Goal: Task Accomplishment & Management: Complete application form

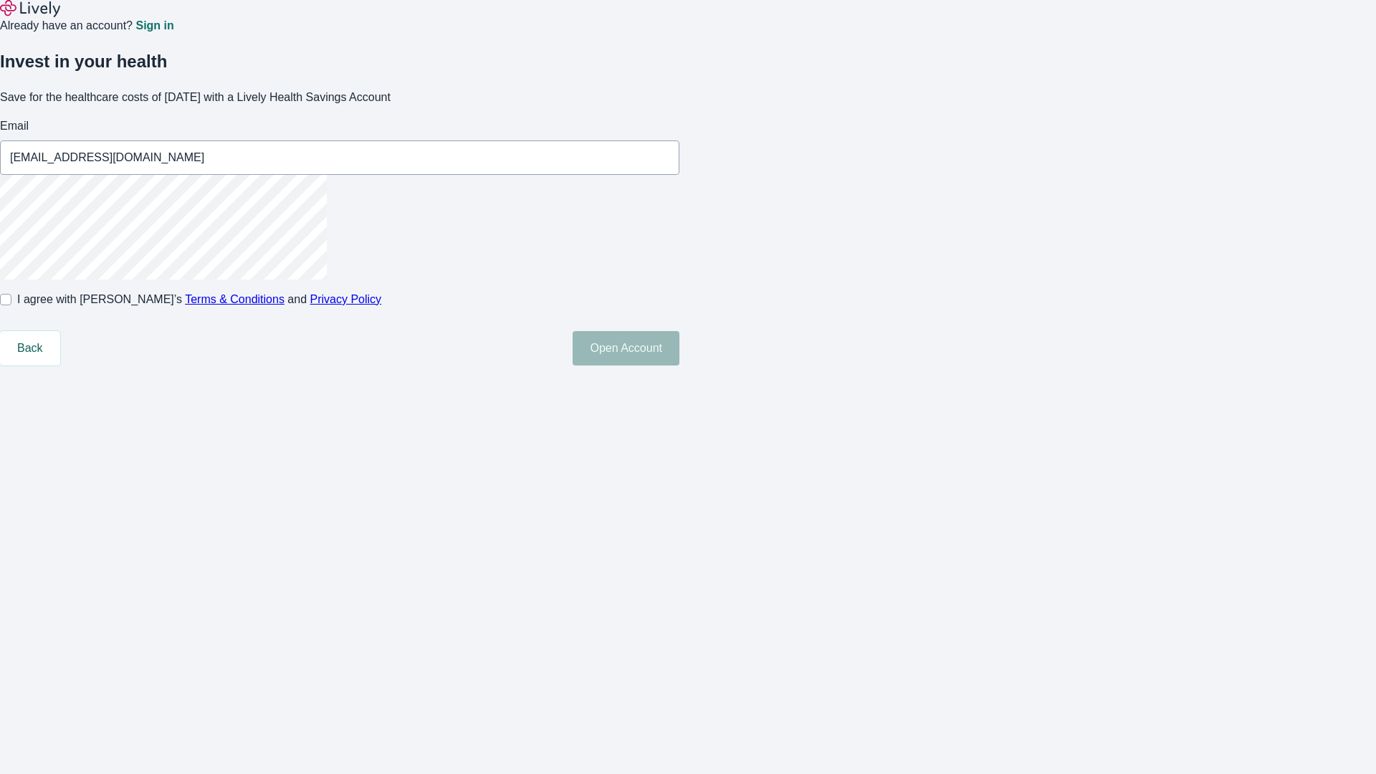
click at [11, 305] on input "I agree with Lively’s Terms & Conditions and Privacy Policy" at bounding box center [5, 299] width 11 height 11
checkbox input "true"
click at [680, 366] on button "Open Account" at bounding box center [626, 348] width 107 height 34
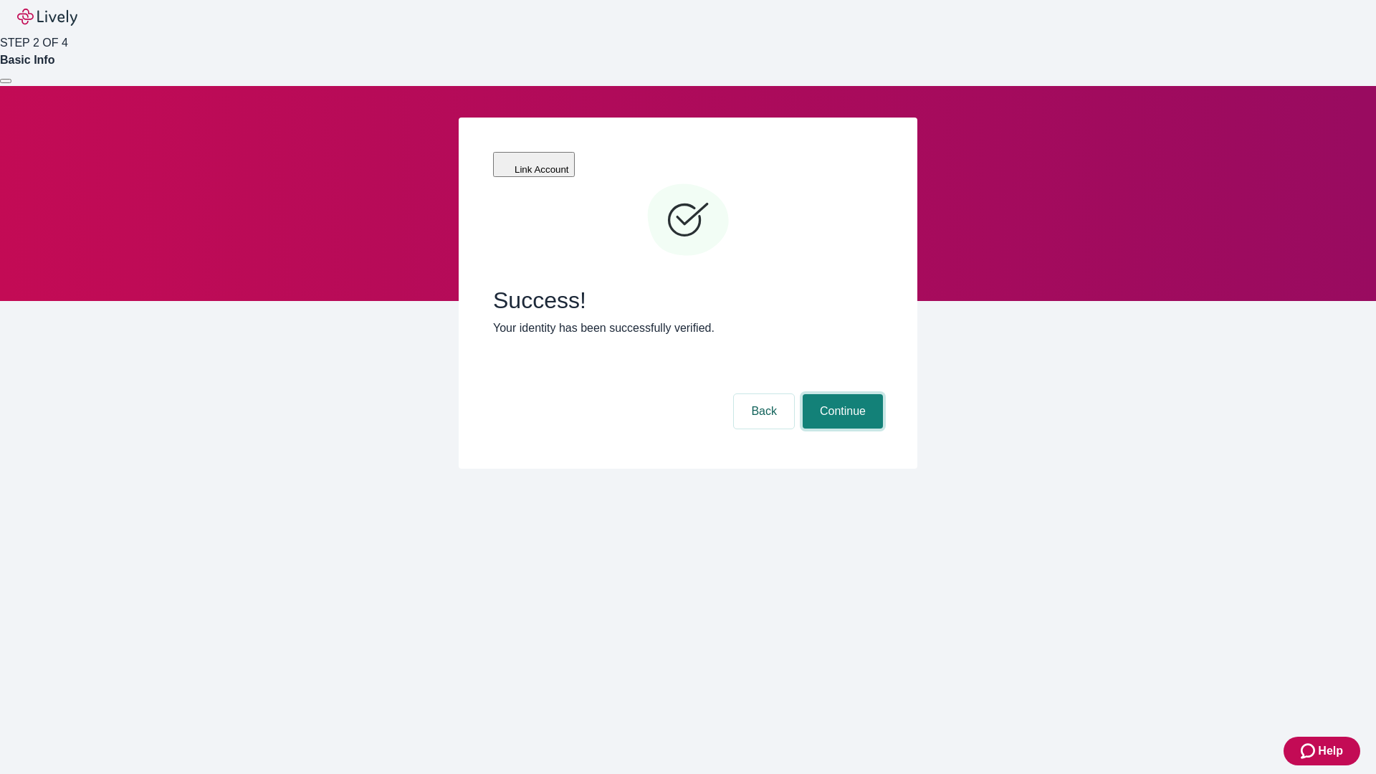
click at [841, 394] on button "Continue" at bounding box center [843, 411] width 80 height 34
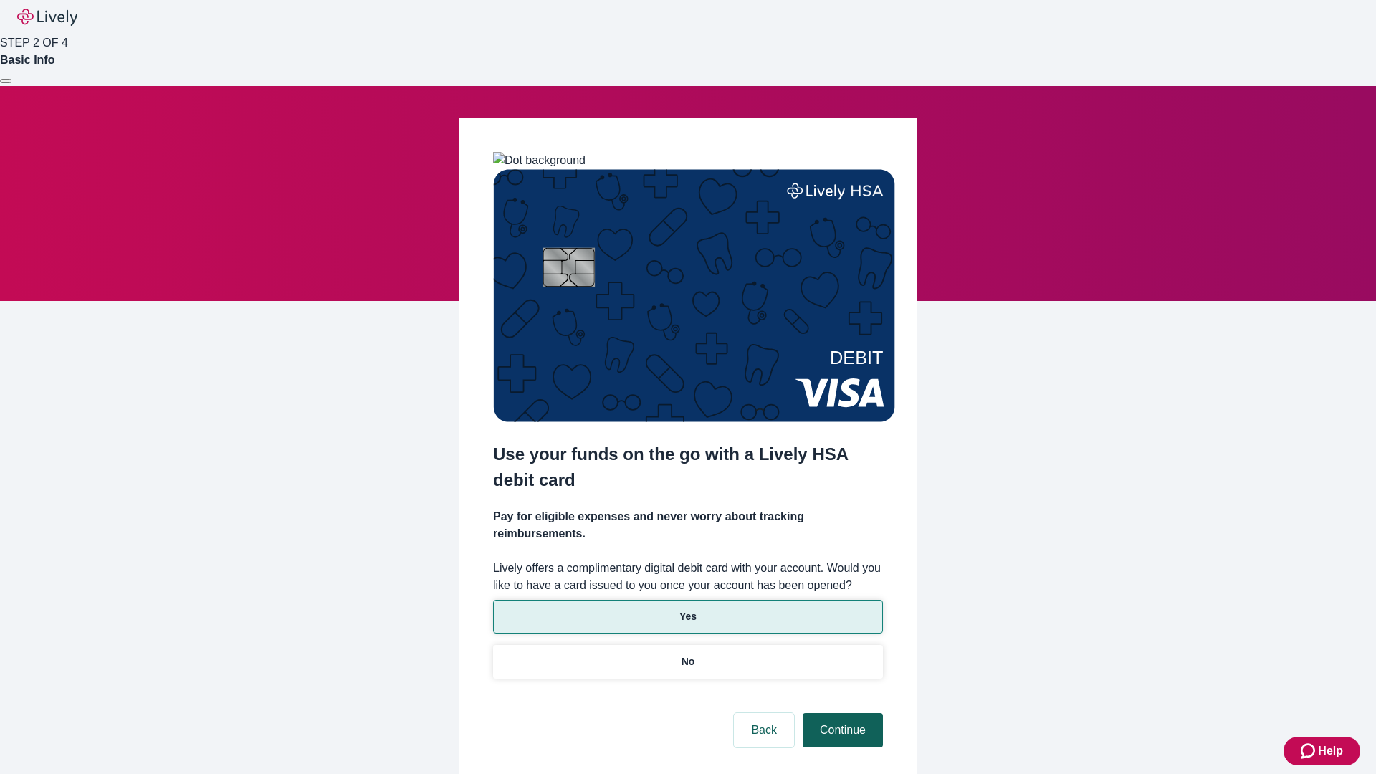
click at [687, 609] on p "Yes" at bounding box center [688, 616] width 17 height 15
click at [841, 713] on button "Continue" at bounding box center [843, 730] width 80 height 34
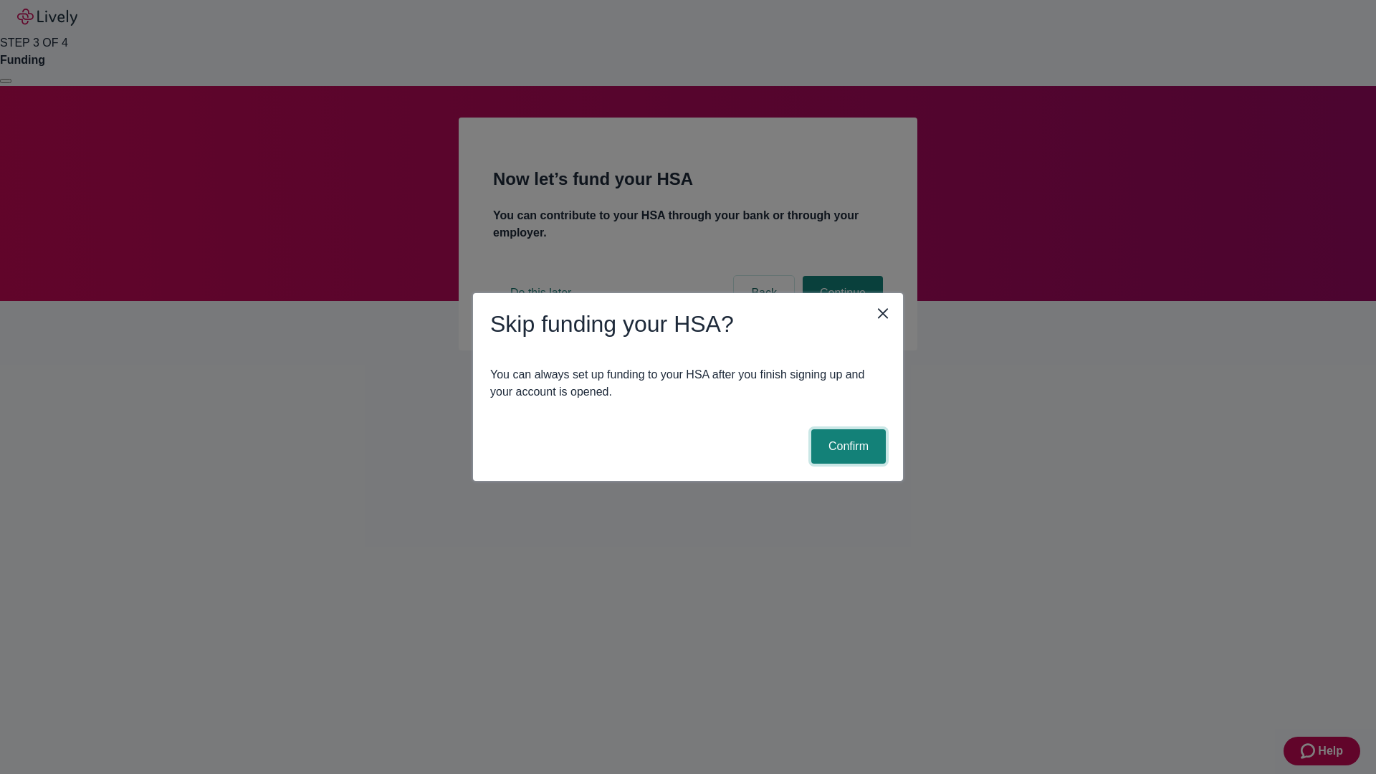
click at [847, 447] on button "Confirm" at bounding box center [848, 446] width 75 height 34
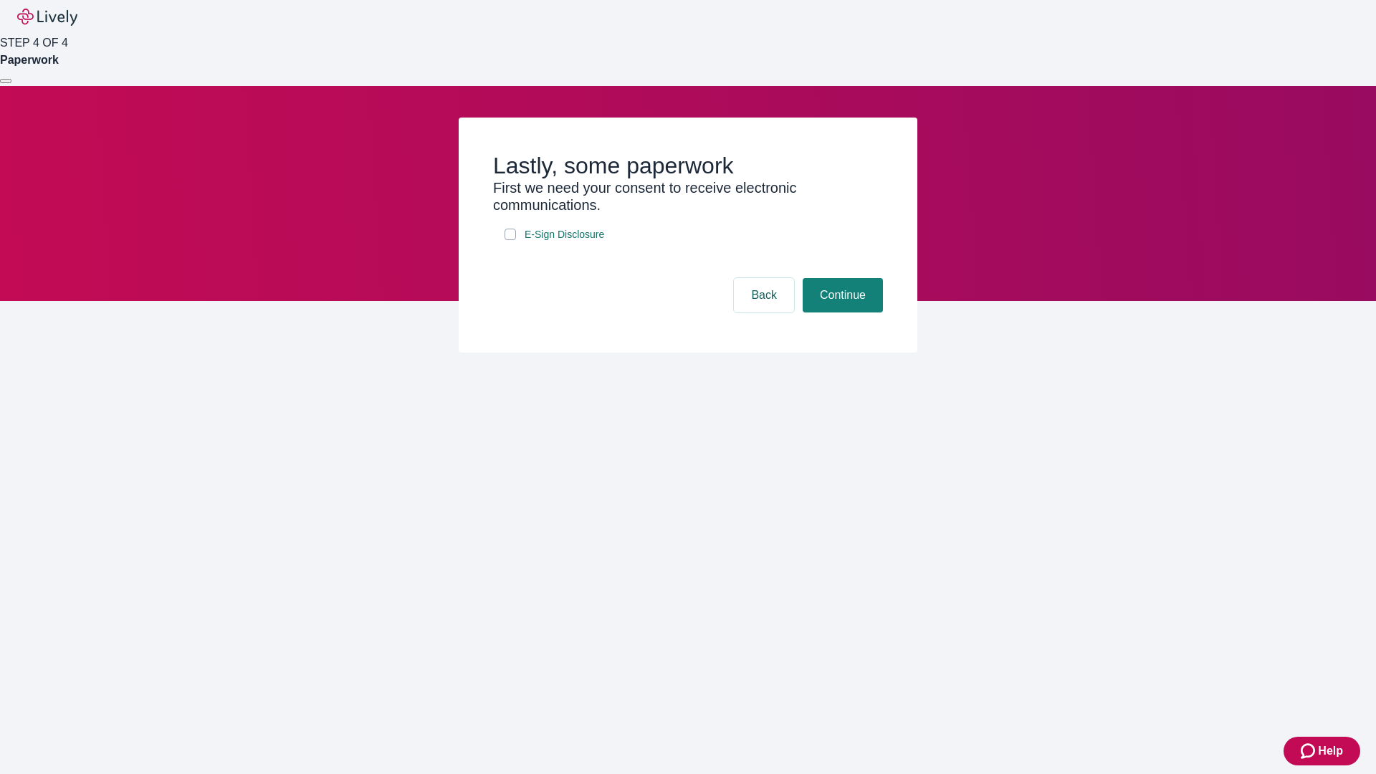
click at [510, 240] on input "E-Sign Disclosure" at bounding box center [510, 234] width 11 height 11
checkbox input "true"
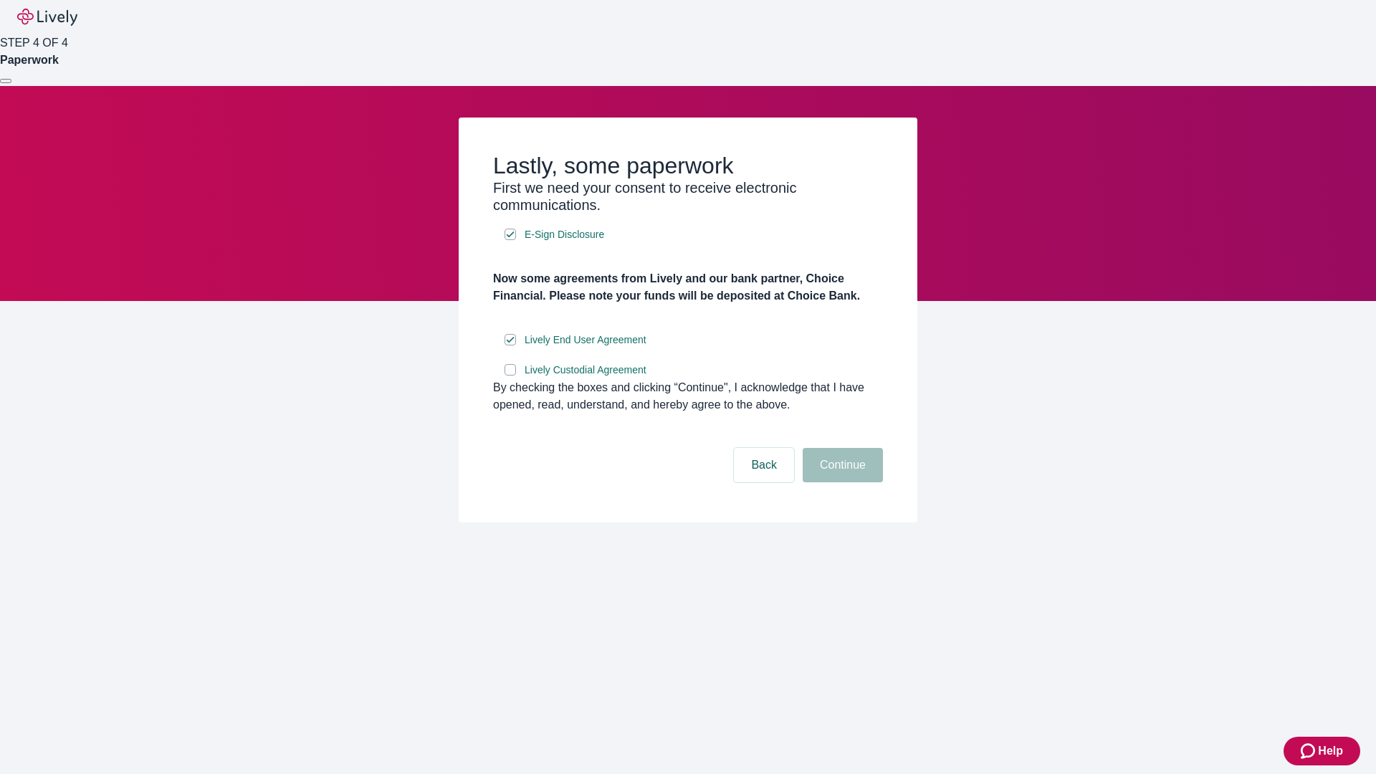
click at [510, 376] on input "Lively Custodial Agreement" at bounding box center [510, 369] width 11 height 11
checkbox input "true"
click at [841, 482] on button "Continue" at bounding box center [843, 465] width 80 height 34
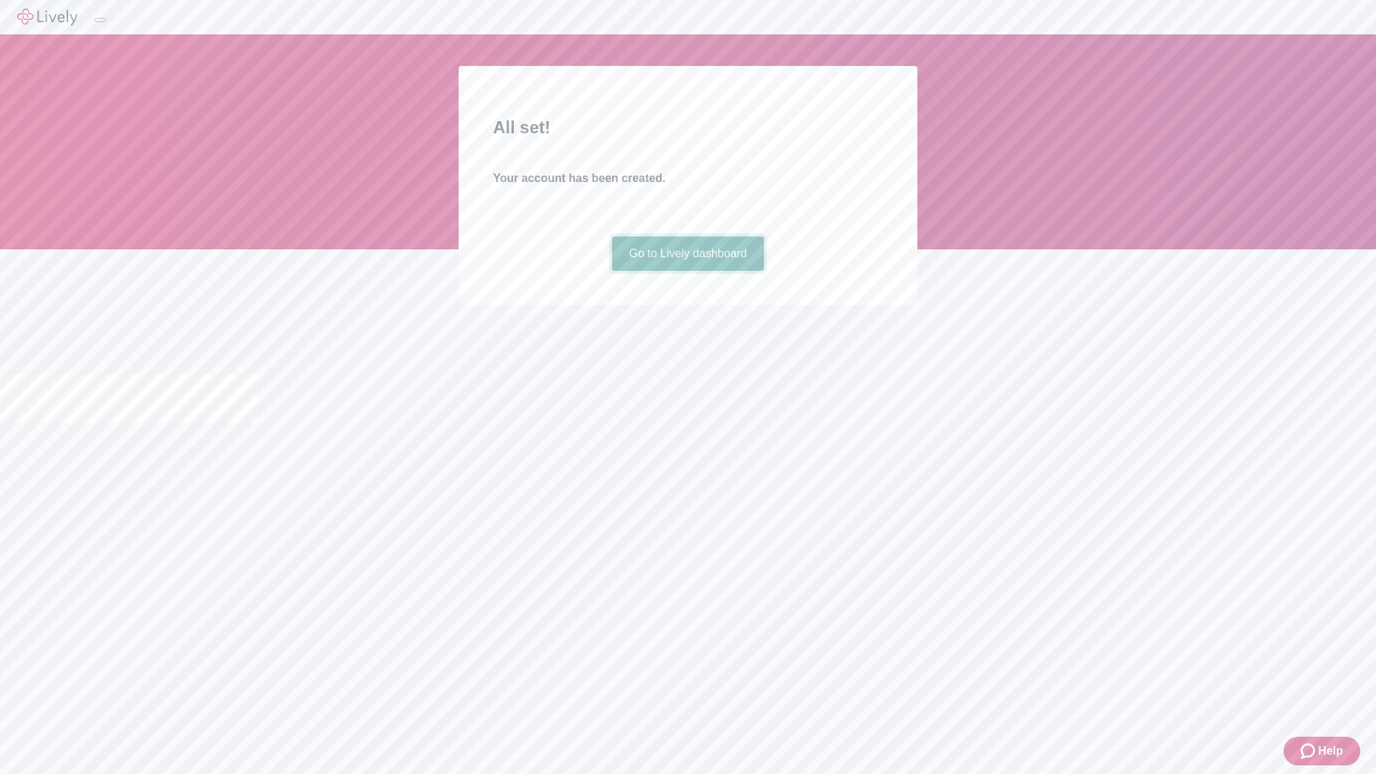
click at [687, 271] on link "Go to Lively dashboard" at bounding box center [688, 254] width 153 height 34
